Goal: Task Accomplishment & Management: Manage account settings

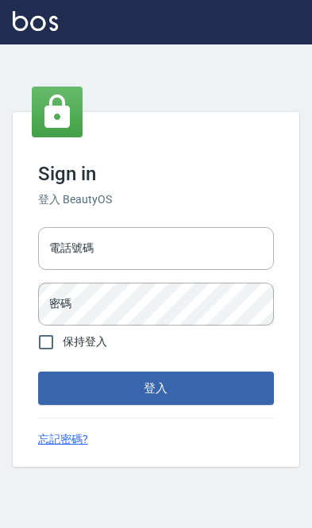
click at [107, 243] on input "電話號碼" at bounding box center [156, 248] width 236 height 43
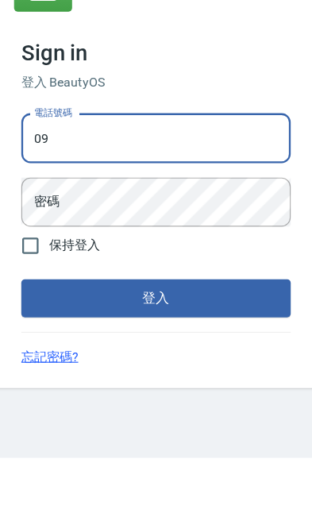
type input "0910967130"
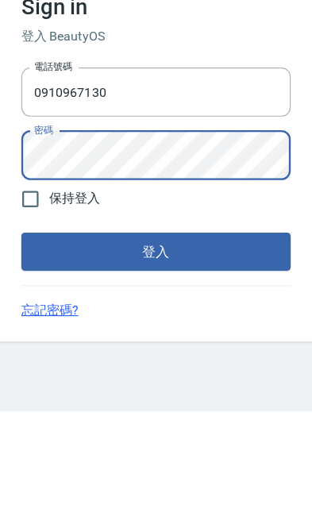
click at [179, 372] on button "登入" at bounding box center [156, 388] width 236 height 33
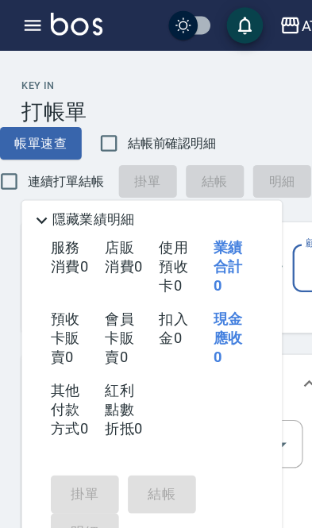
click at [261, 21] on icon "button" at bounding box center [254, 22] width 16 height 14
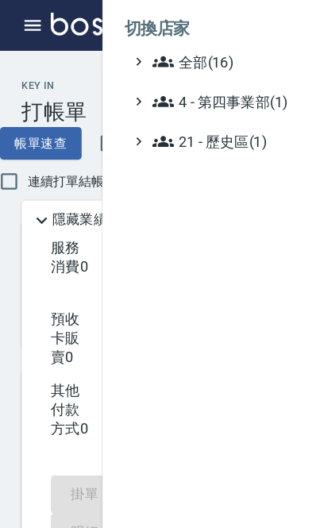
click at [205, 52] on span "全部(16)" at bounding box center [209, 53] width 153 height 19
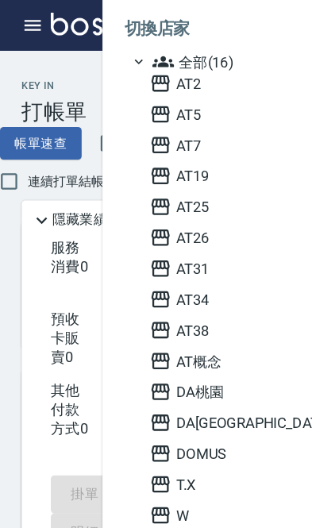
click at [215, 175] on span "AT25" at bounding box center [209, 181] width 156 height 19
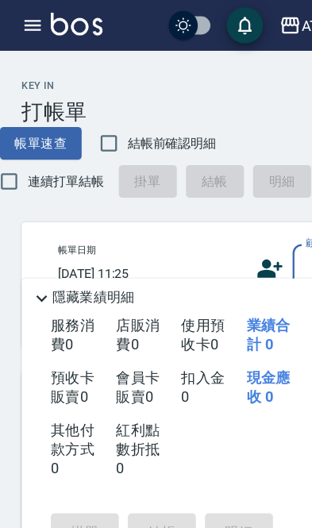
click at [25, 23] on icon "button" at bounding box center [28, 22] width 14 height 10
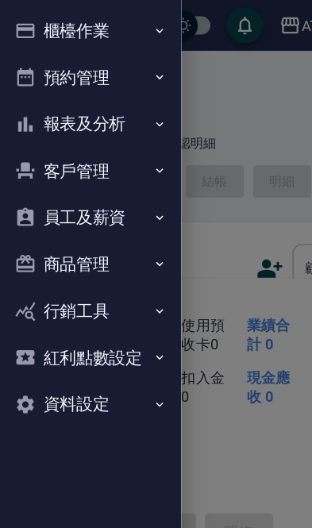
click at [114, 21] on button "櫃檯作業" at bounding box center [79, 26] width 146 height 41
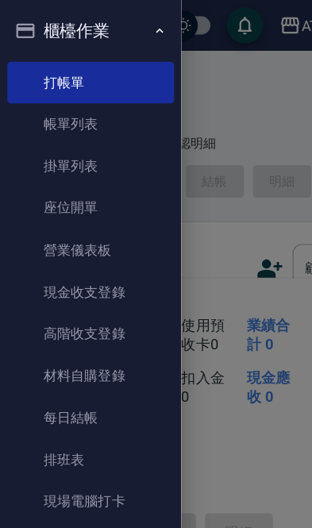
click at [110, 284] on link "高階收支登錄" at bounding box center [79, 292] width 146 height 37
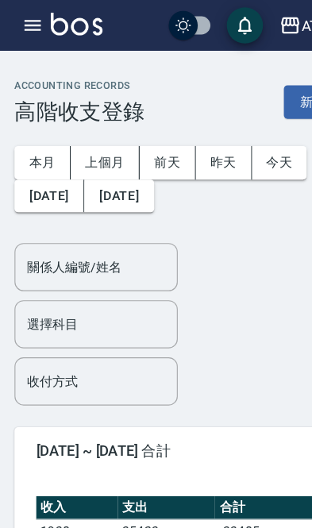
click at [104, 130] on button "上個月" at bounding box center [92, 142] width 60 height 29
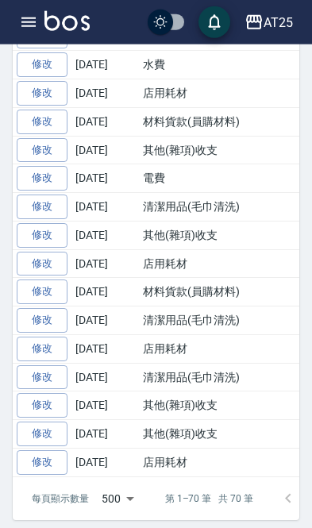
scroll to position [2265, 0]
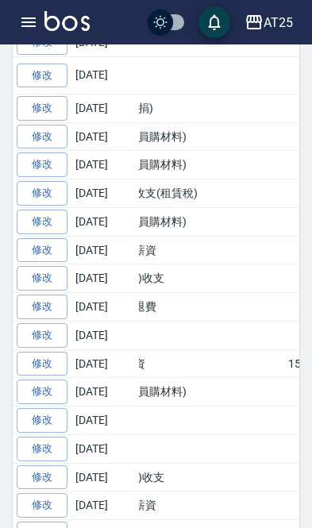
scroll to position [0, 0]
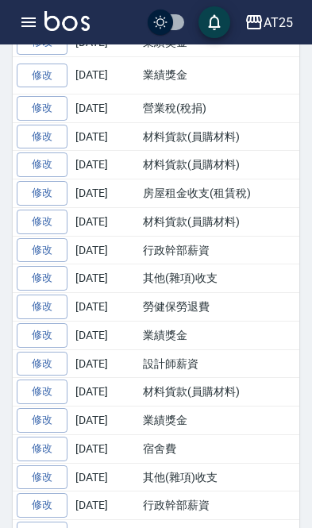
click at [50, 181] on link "修改" at bounding box center [42, 193] width 51 height 25
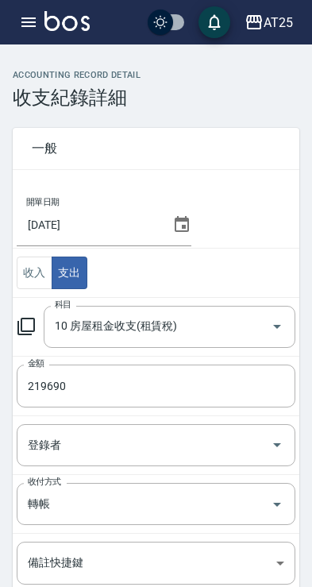
click at [28, 317] on icon at bounding box center [26, 326] width 19 height 19
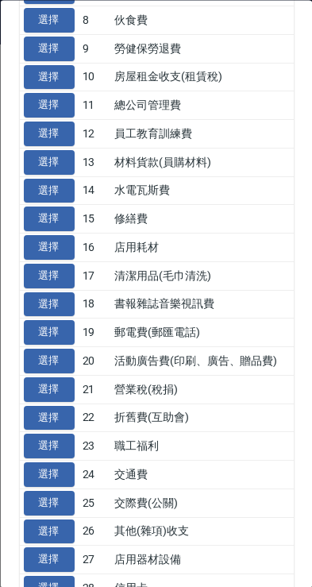
scroll to position [221, 0]
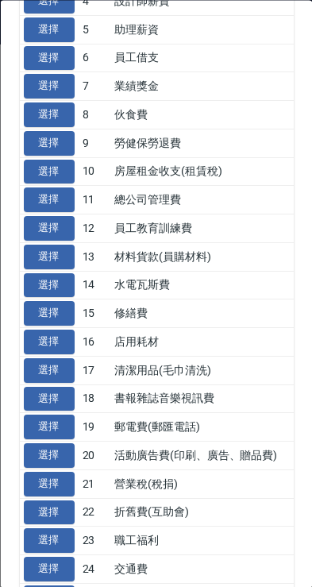
click at [59, 253] on button "選擇" at bounding box center [48, 257] width 51 height 25
type input "13 材料貨款(員購材料)"
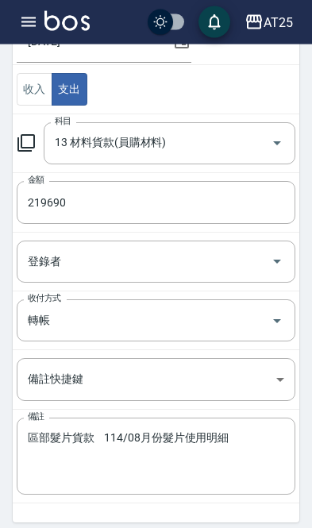
scroll to position [207, 0]
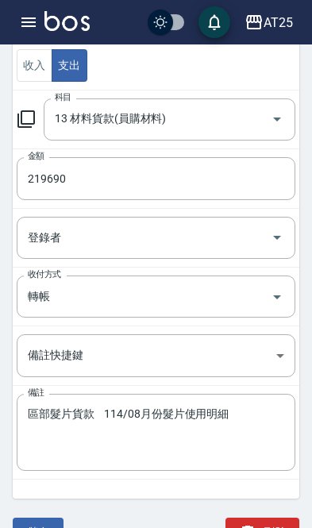
click at [41, 525] on button "儲存" at bounding box center [38, 532] width 51 height 29
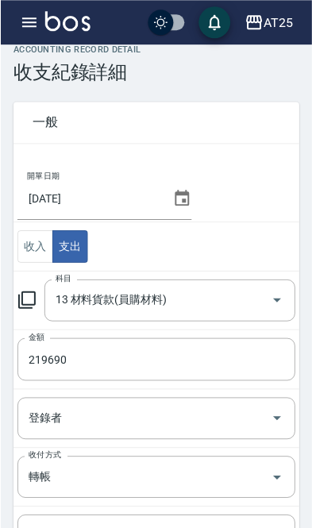
scroll to position [0, 0]
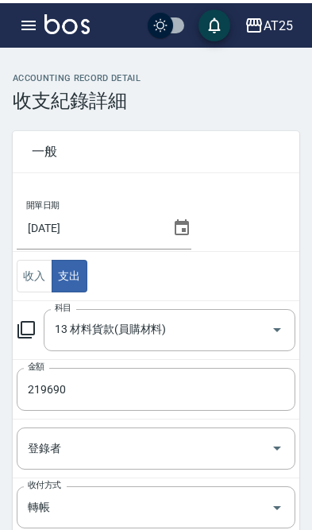
click at [36, 13] on icon "button" at bounding box center [28, 22] width 19 height 19
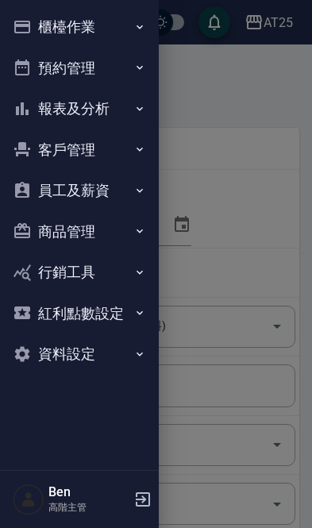
click at [115, 34] on button "櫃檯作業" at bounding box center [79, 26] width 146 height 41
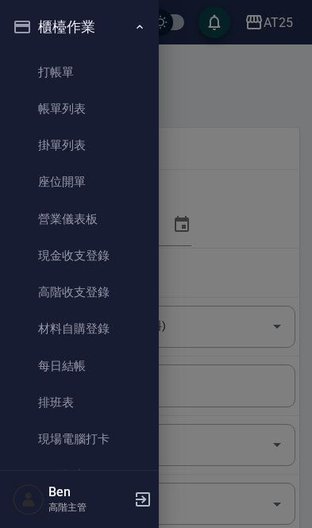
click at [108, 365] on link "每日結帳" at bounding box center [79, 366] width 146 height 37
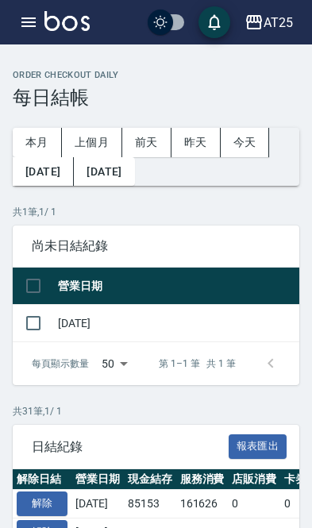
click at [93, 139] on button "上個月" at bounding box center [92, 142] width 60 height 29
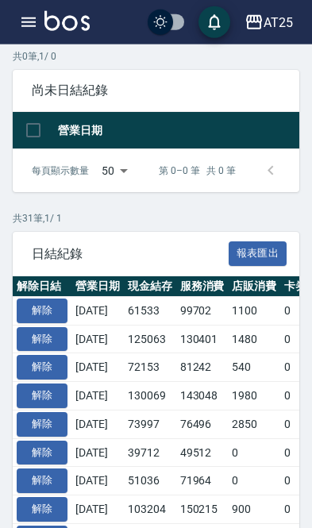
click at [54, 302] on button "解除" at bounding box center [42, 311] width 51 height 25
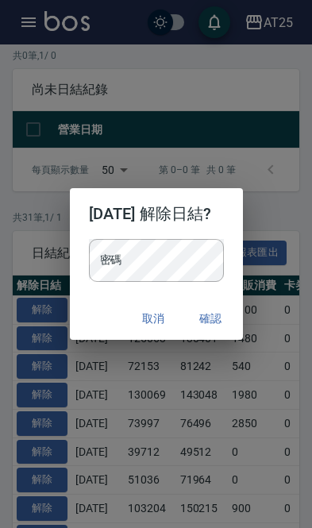
scroll to position [156, 0]
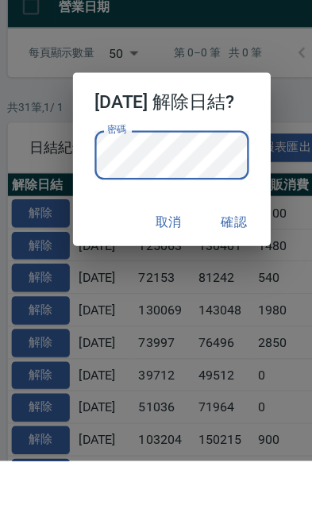
click at [229, 304] on button "確認" at bounding box center [211, 318] width 51 height 29
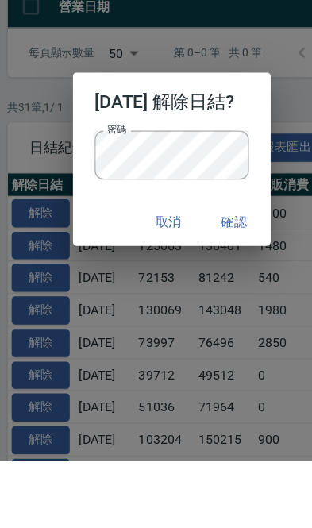
scroll to position [215, 0]
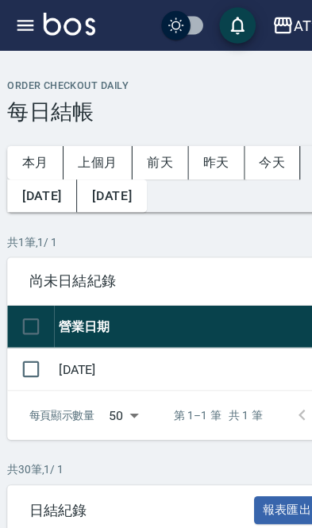
click at [27, 21] on icon "button" at bounding box center [28, 22] width 14 height 10
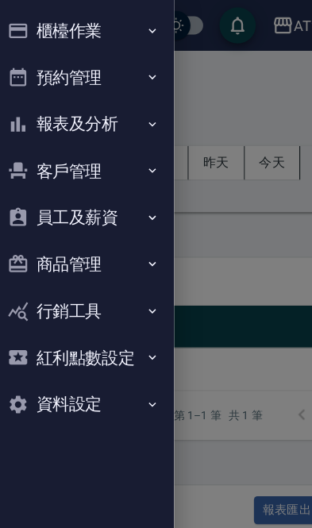
click at [103, 114] on button "報表及分析" at bounding box center [79, 108] width 146 height 41
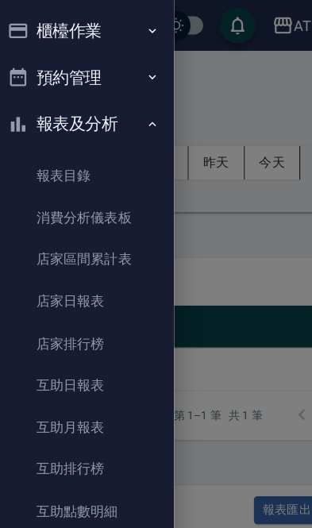
click at [102, 33] on button "櫃檯作業" at bounding box center [79, 26] width 146 height 41
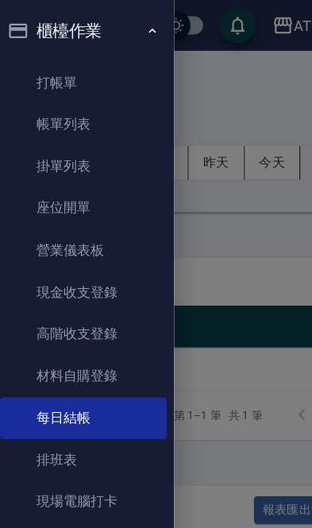
click at [94, 306] on link "高階收支登錄" at bounding box center [79, 292] width 146 height 37
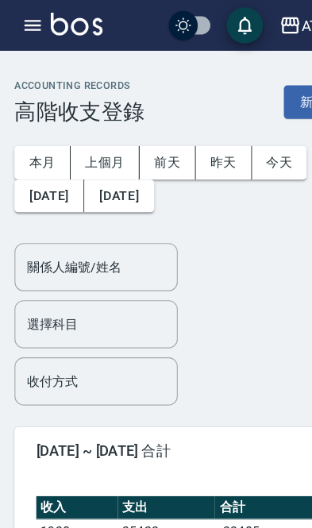
click at [87, 135] on button "上個月" at bounding box center [92, 142] width 60 height 29
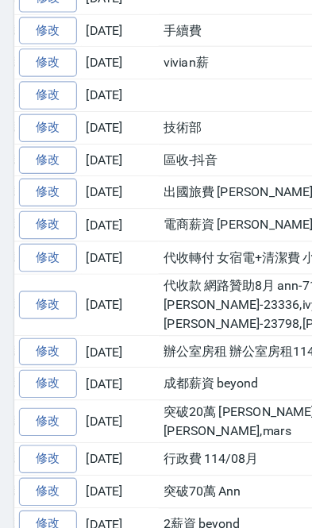
click at [233, 357] on td "辦公室房租 辦公室房租114/08月" at bounding box center [310, 371] width 342 height 29
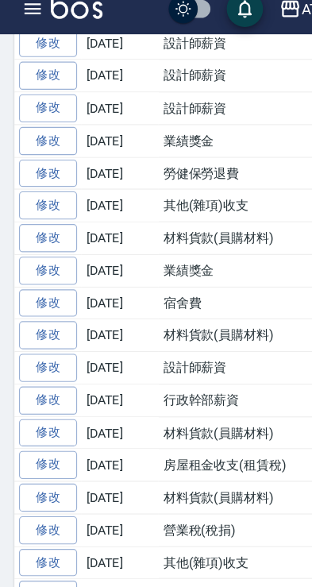
click at [60, 409] on link "修改" at bounding box center [42, 421] width 51 height 25
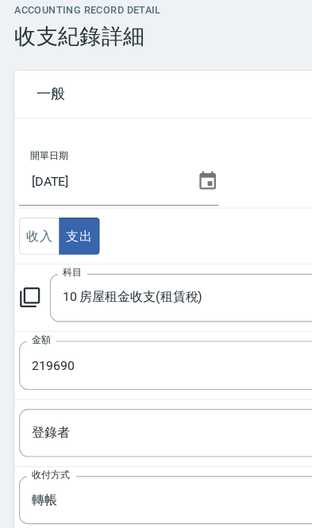
click at [26, 317] on icon at bounding box center [26, 326] width 19 height 19
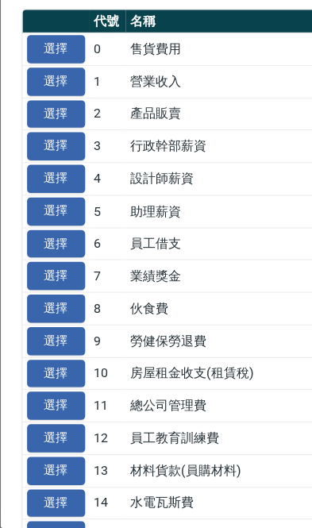
click at [60, 465] on button "選擇" at bounding box center [48, 477] width 51 height 25
type input "13 材料貨款(員購材料)"
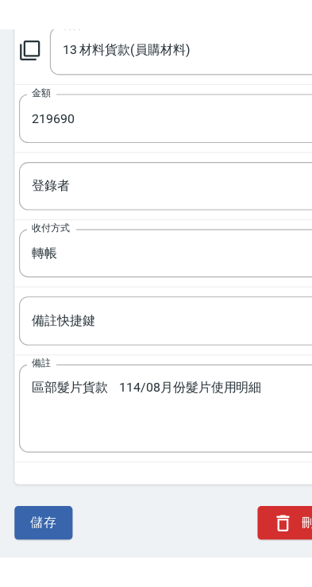
scroll to position [183, 0]
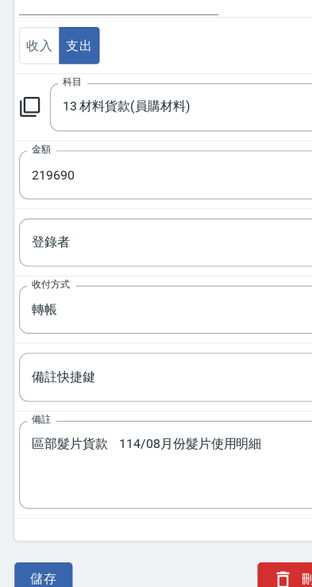
click at [33, 442] on div "區部髮片貨款 114/08月份髮片使用明細 x 備註" at bounding box center [156, 456] width 279 height 77
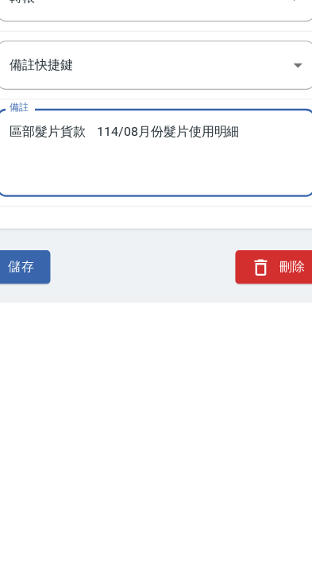
click at [20, 527] on button "儲存" at bounding box center [38, 556] width 51 height 29
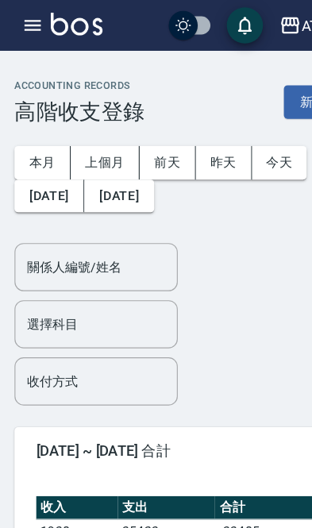
click at [22, 15] on icon "button" at bounding box center [28, 22] width 19 height 19
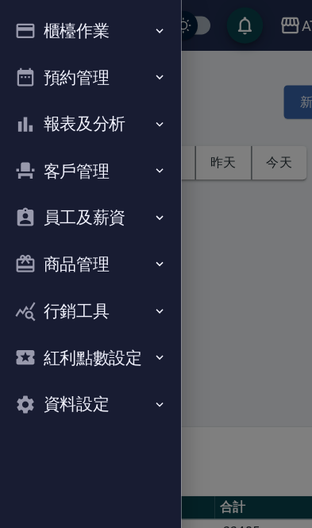
click at [123, 104] on button "報表及分析" at bounding box center [79, 108] width 146 height 41
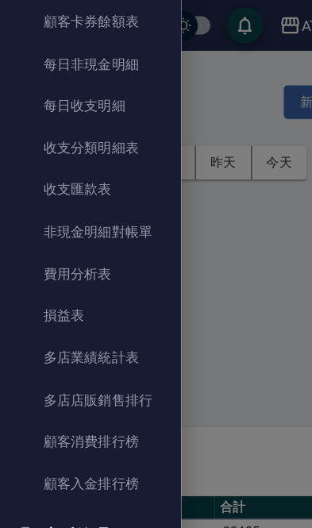
scroll to position [1275, 0]
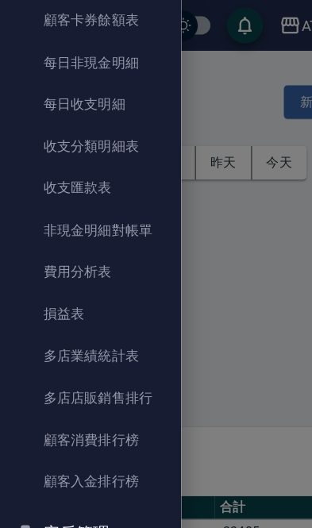
click at [83, 234] on link "費用分析表" at bounding box center [79, 238] width 146 height 37
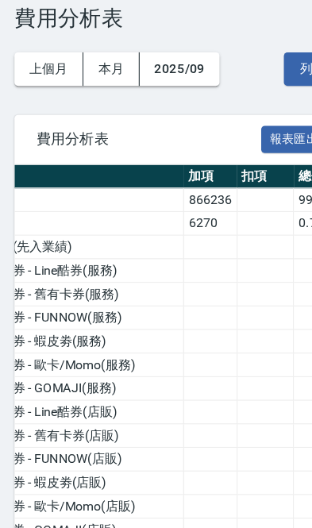
scroll to position [37, 0]
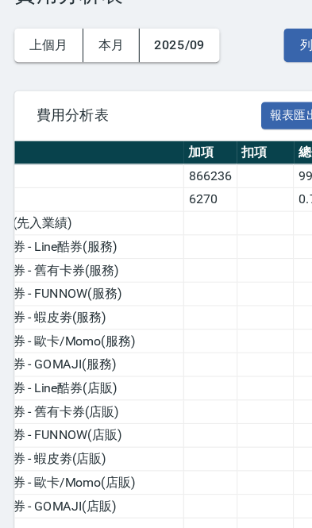
click at [64, 91] on button "上個月" at bounding box center [43, 105] width 60 height 29
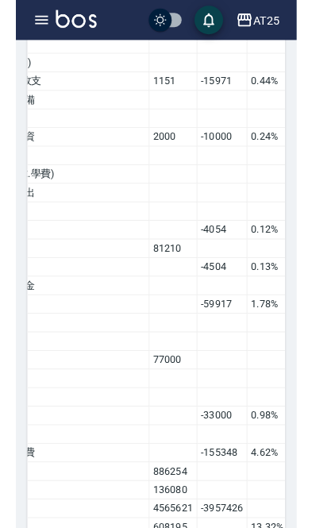
scroll to position [1182, 0]
